Goal: Find specific page/section

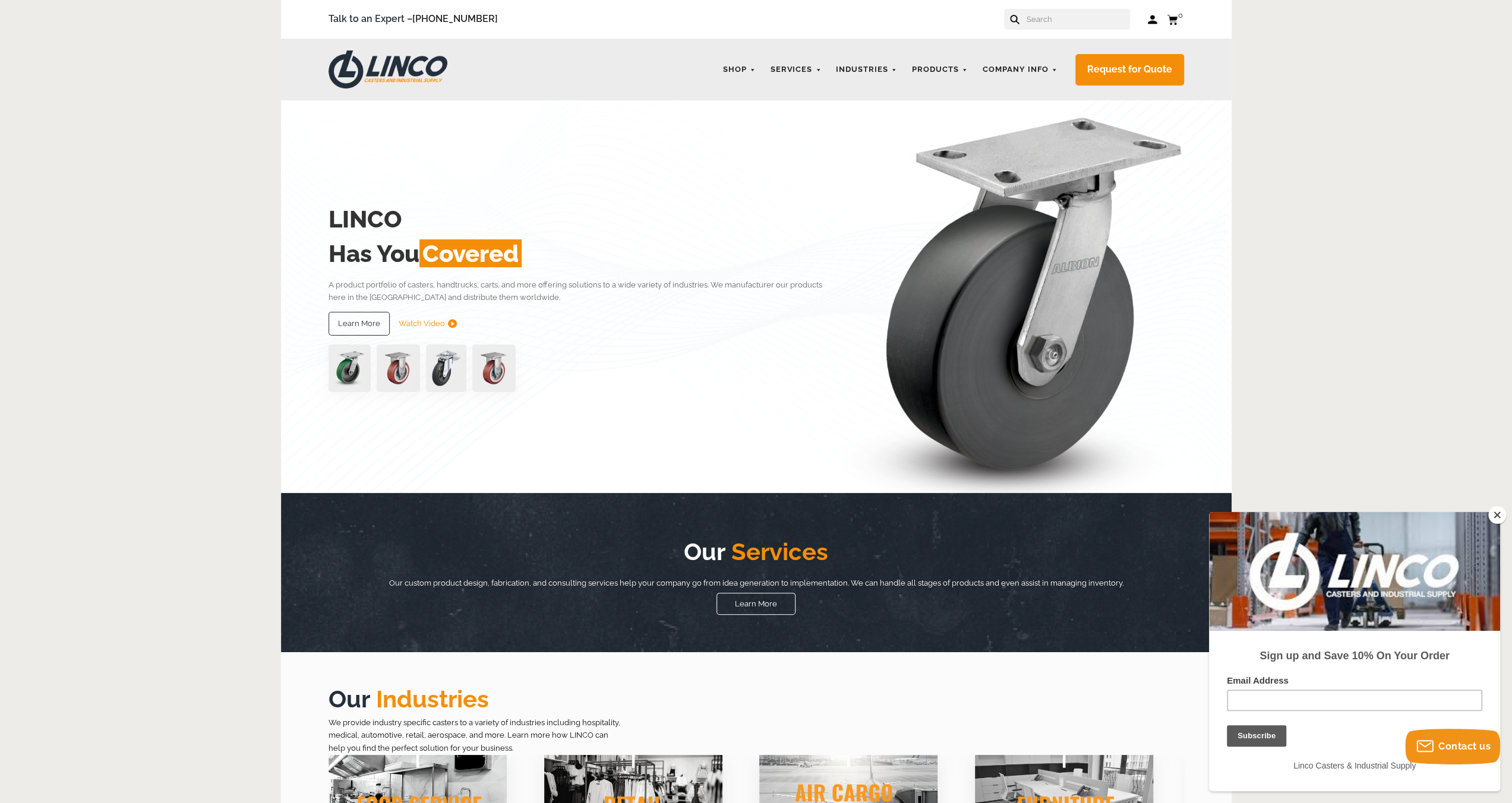
click at [1067, 22] on input "text" at bounding box center [1078, 19] width 105 height 20
paste input "[PERSON_NAME] Performa Total Lock Swivel Caster 4" x 2""
click at [1052, 19] on button at bounding box center [1056, 23] width 8 height 8
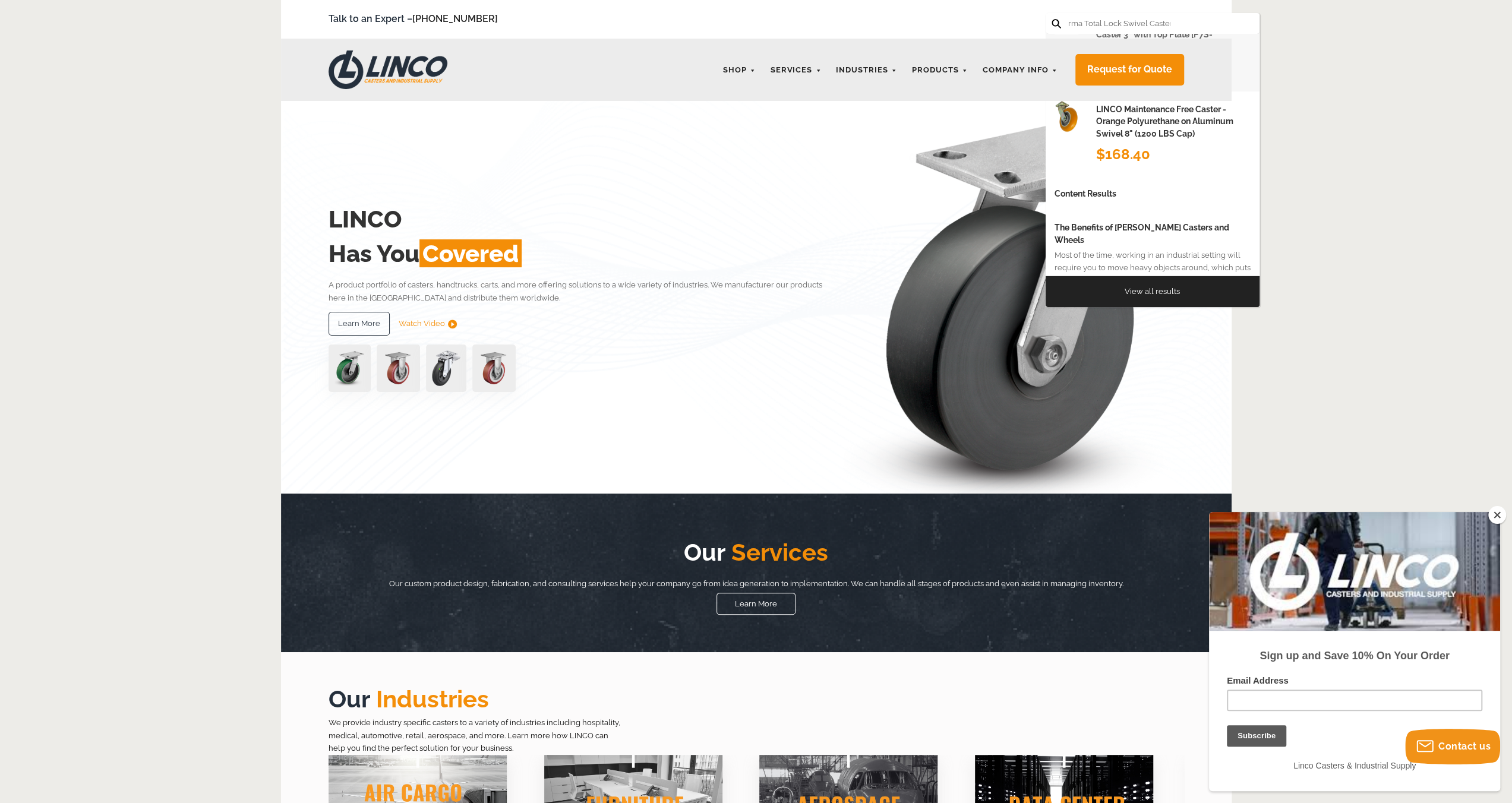
scroll to position [0, 0]
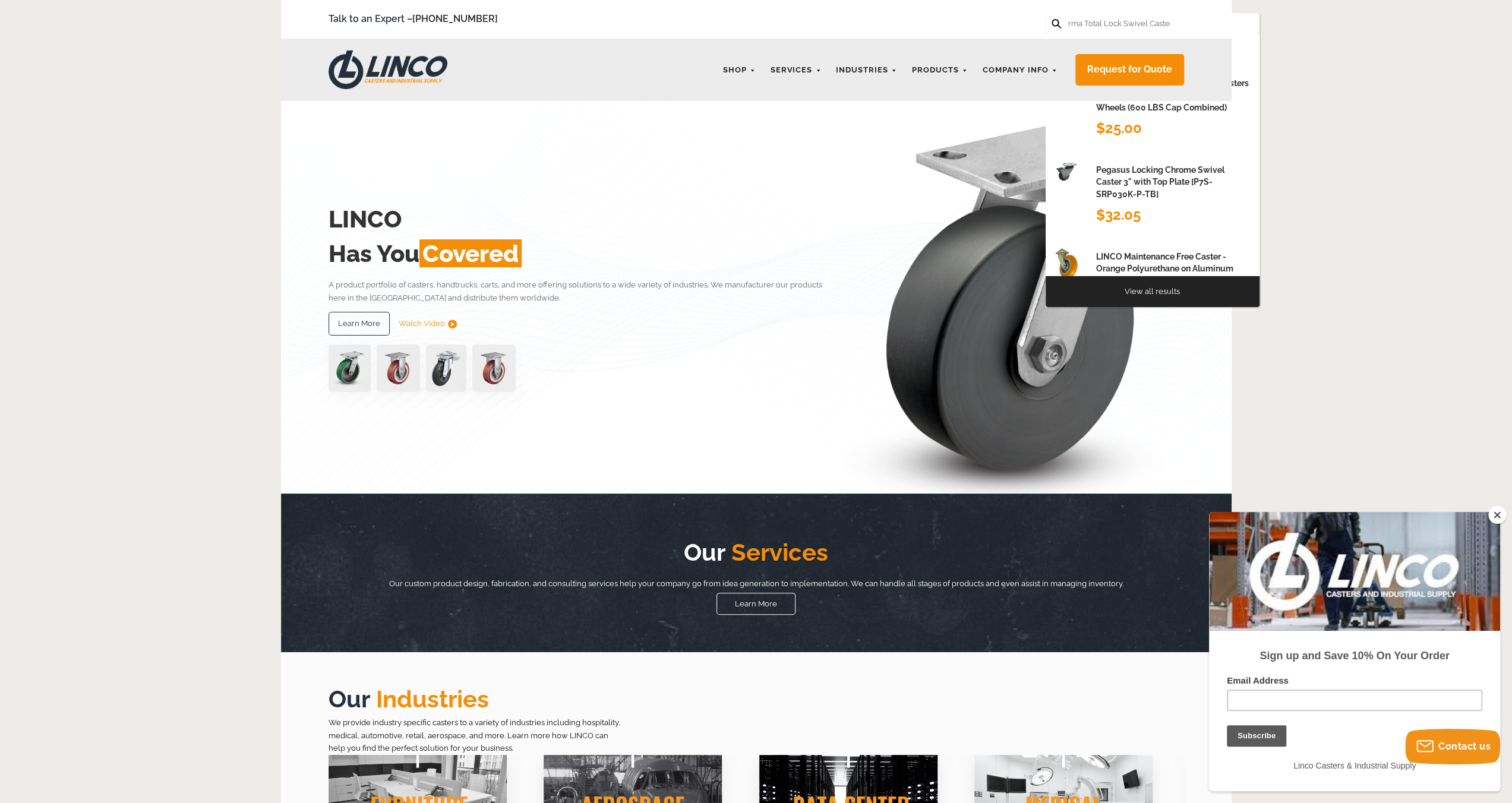
click at [1160, 20] on form "[PERSON_NAME] Performa Total Lock Swivel Caster 4" x 2"" at bounding box center [1153, 23] width 214 height 20
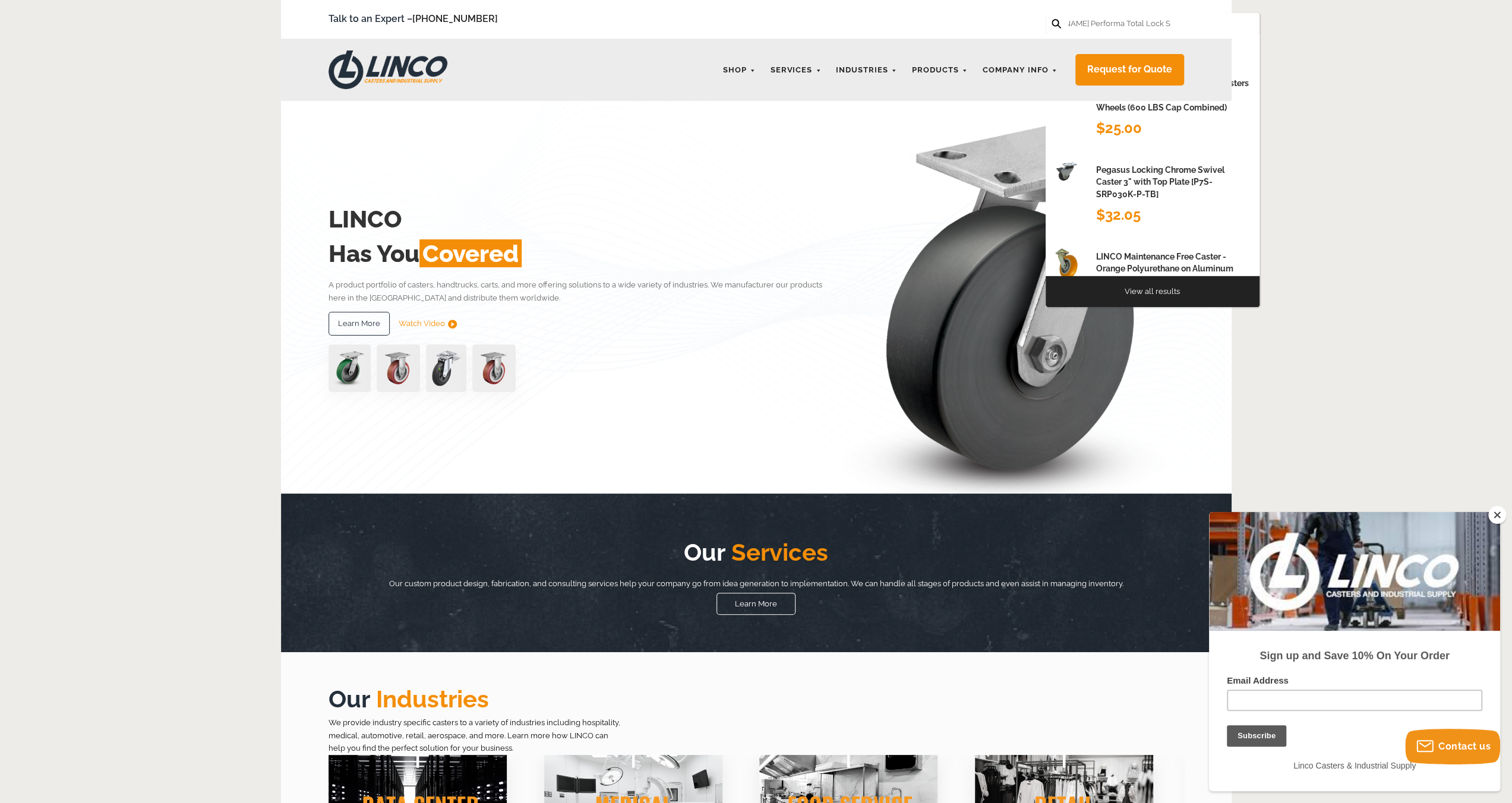
scroll to position [0, 83]
click at [1153, 20] on input "Colson Performa Total Lock Swivel Caster 4" x 2"" at bounding box center [1119, 23] width 105 height 20
click at [1112, 20] on input "Colson Performa Total Lock Swivel Caster 4" x 2"" at bounding box center [1119, 23] width 105 height 20
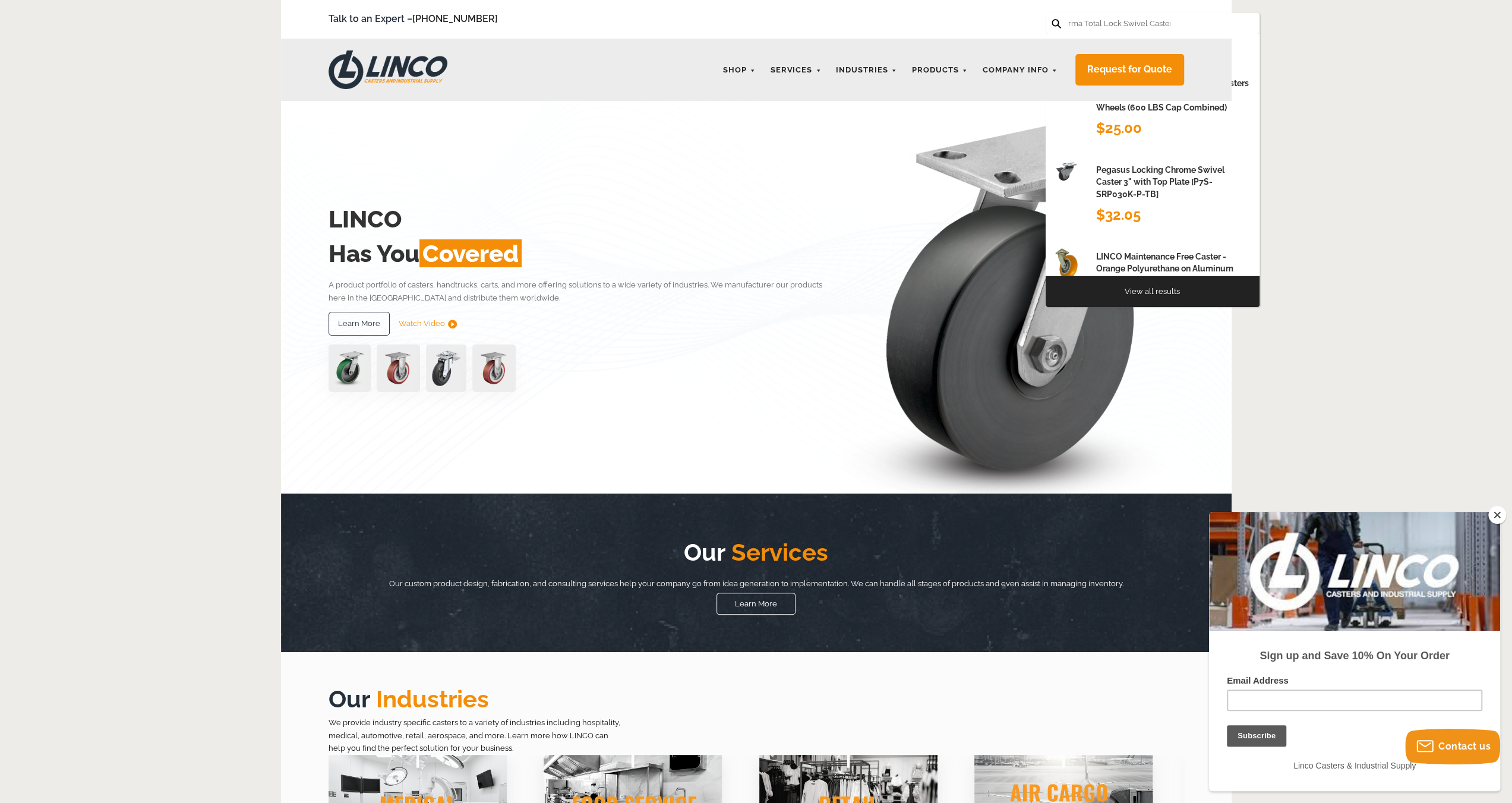
drag, startPoint x: 1085, startPoint y: 22, endPoint x: 1215, endPoint y: 20, distance: 130.0
click at [1215, 20] on form "Colson Performa Total Lock Swivel Caster 4" x 2"" at bounding box center [1153, 23] width 214 height 20
type input "Colson Performa Total Lock"
click at [1052, 19] on button at bounding box center [1056, 23] width 8 height 8
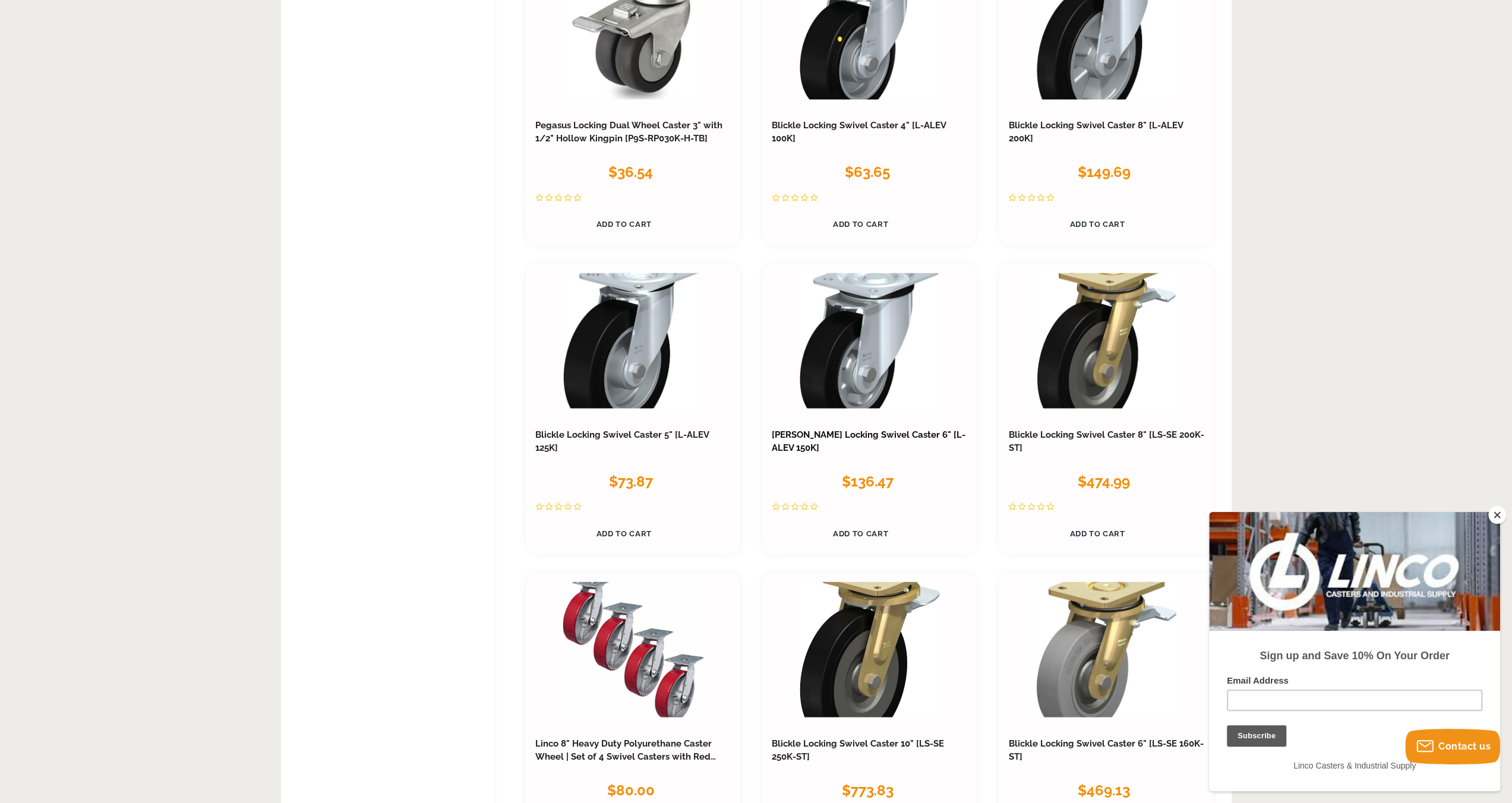
scroll to position [2147, 0]
